Goal: Task Accomplishment & Management: Manage account settings

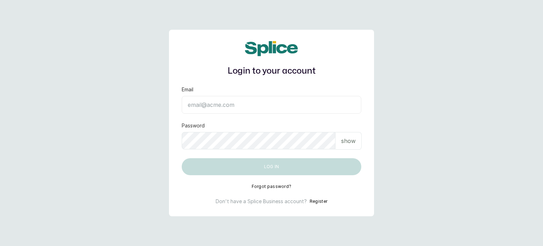
type input "[EMAIL_ADDRESS][DOMAIN_NAME]"
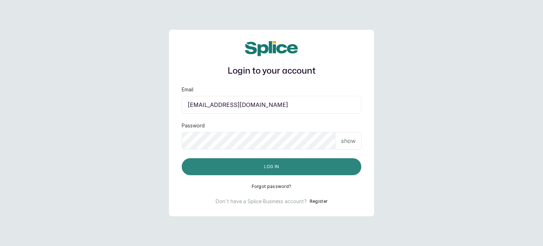
click at [273, 166] on button "Log in" at bounding box center [272, 166] width 180 height 17
